Goal: Complete application form

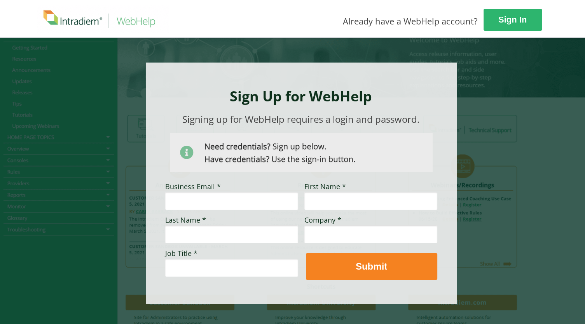
click at [214, 200] on input "Business Email *" at bounding box center [231, 201] width 133 height 18
type input "haeley.gnatz"
type input "h"
type input "Haeley"
type input "Gnatz"
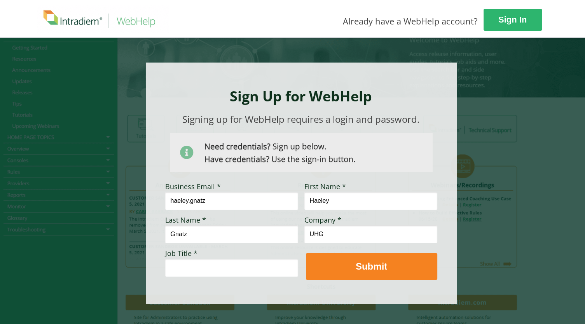
type input "UHG"
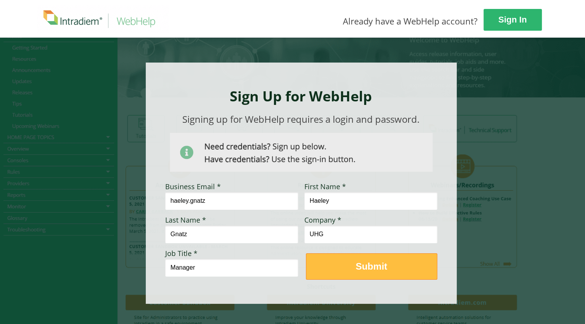
type input "Manager"
click at [372, 270] on strong "Submit" at bounding box center [370, 266] width 31 height 10
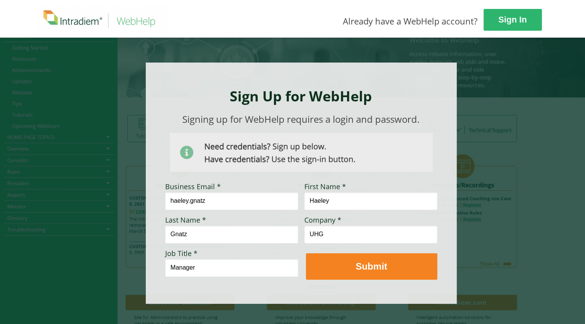
click at [233, 201] on input "haeley.gnatz" at bounding box center [231, 201] width 133 height 18
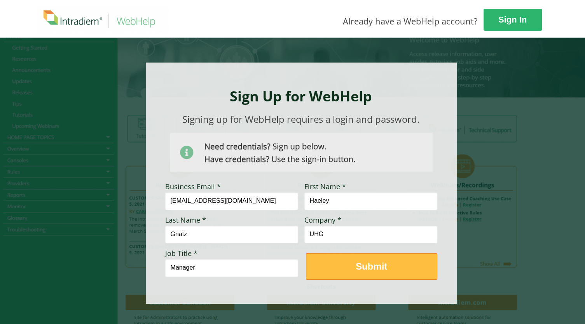
type input "[EMAIL_ADDRESS][DOMAIN_NAME]"
click at [364, 267] on strong "Submit" at bounding box center [370, 266] width 31 height 10
